Goal: Transaction & Acquisition: Purchase product/service

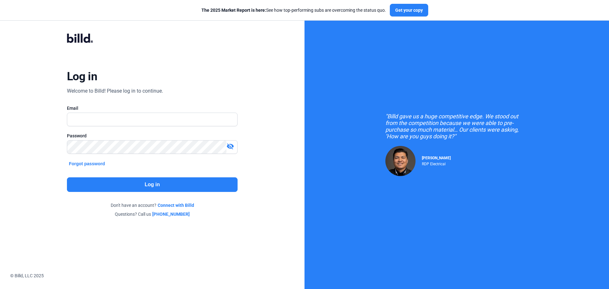
type input "[PERSON_NAME][EMAIL_ADDRESS][DOMAIN_NAME]"
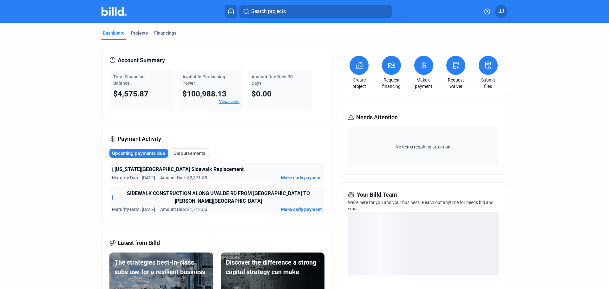
click at [122, 83] on span "Total Financing Balance" at bounding box center [128, 79] width 31 height 11
click at [127, 80] on span "Total Financing Balance" at bounding box center [128, 79] width 31 height 11
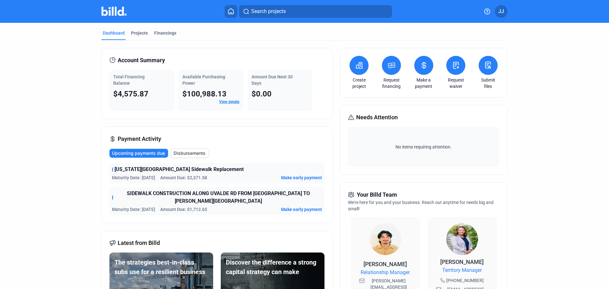
click at [216, 168] on span "[US_STATE][GEOGRAPHIC_DATA] Sidewalk Replacement" at bounding box center [178, 169] width 129 height 8
click at [290, 177] on span "Make early payment" at bounding box center [301, 177] width 41 height 6
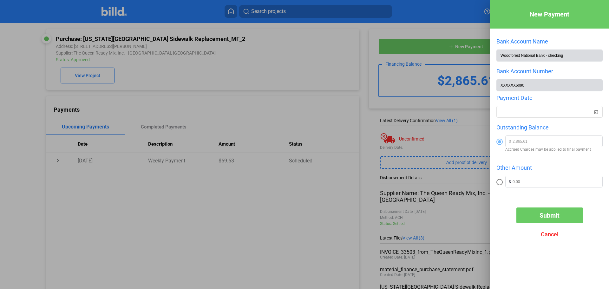
click at [557, 241] on button "Cancel" at bounding box center [549, 234] width 67 height 16
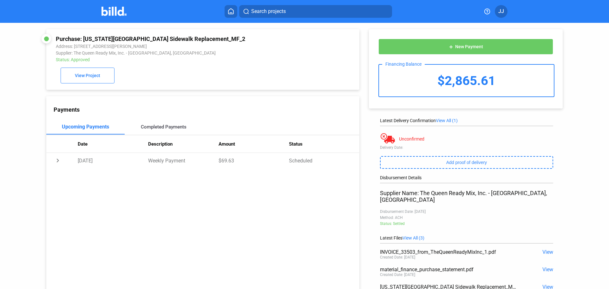
click at [166, 130] on div "Completed Payments" at bounding box center [164, 127] width 46 height 6
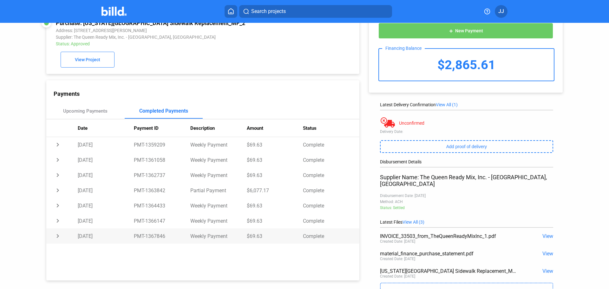
scroll to position [16, 0]
